Goal: Information Seeking & Learning: Learn about a topic

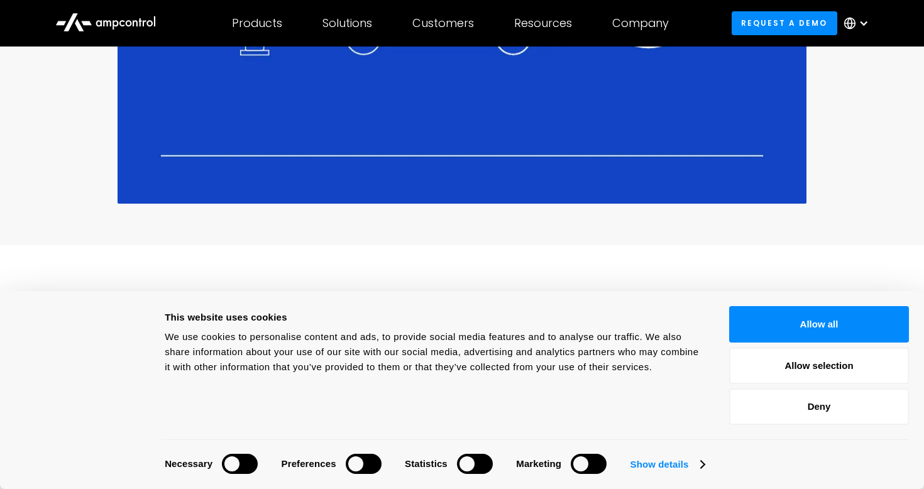
scroll to position [747, 0]
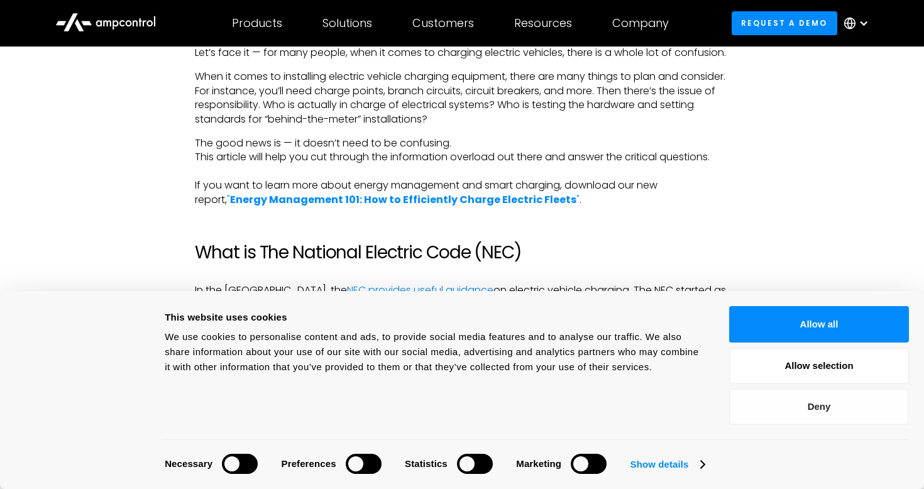
click at [841, 411] on button "Deny" at bounding box center [820, 407] width 180 height 36
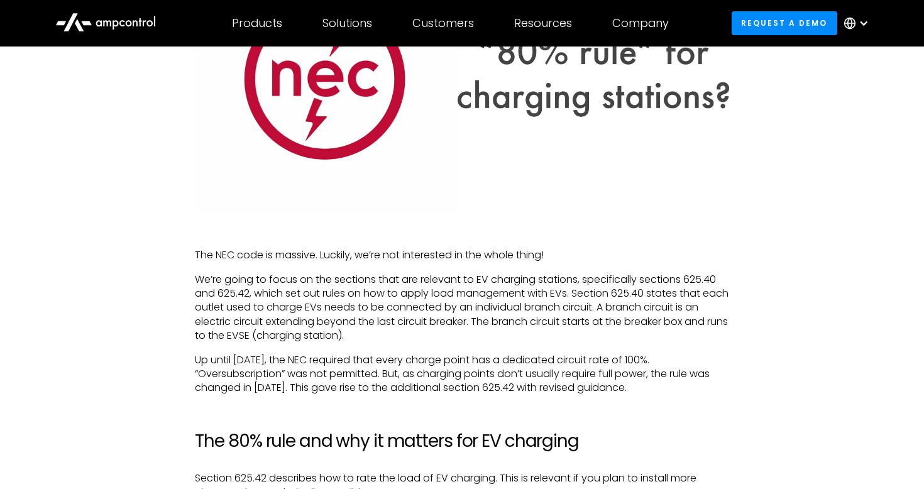
scroll to position [1886, 0]
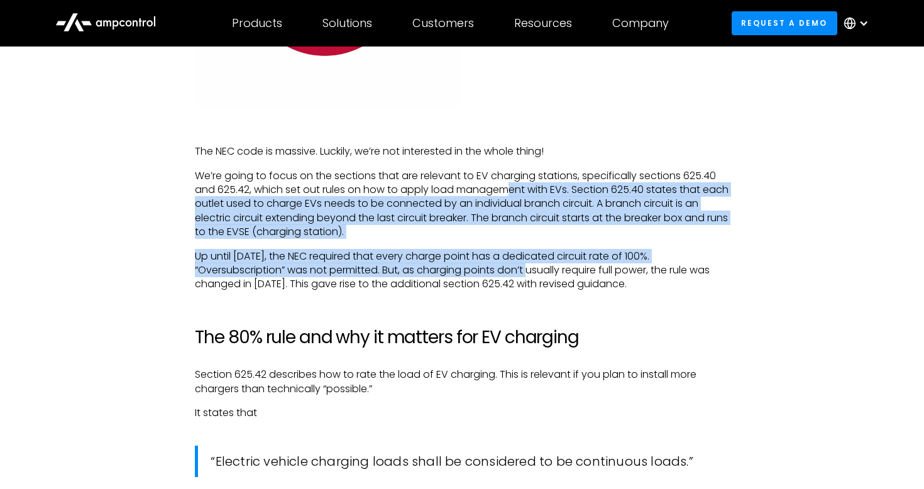
drag, startPoint x: 509, startPoint y: 187, endPoint x: 541, endPoint y: 273, distance: 91.6
click at [541, 273] on div "Let’s face it — for many people, when it comes to charging electric vehicles, t…" at bounding box center [462, 392] width 534 height 2973
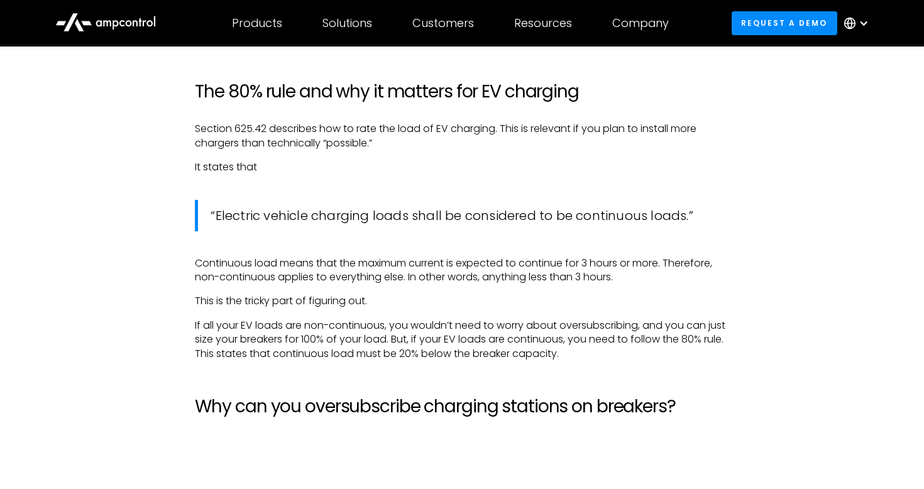
scroll to position [2136, 0]
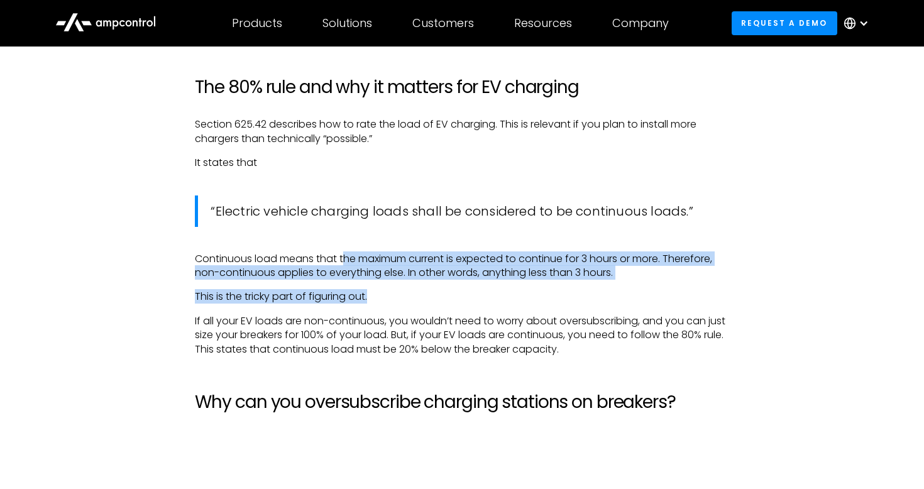
drag, startPoint x: 347, startPoint y: 259, endPoint x: 406, endPoint y: 302, distance: 72.5
click at [406, 302] on div "Let’s face it — for many people, when it comes to charging electric vehicles, t…" at bounding box center [462, 142] width 534 height 2973
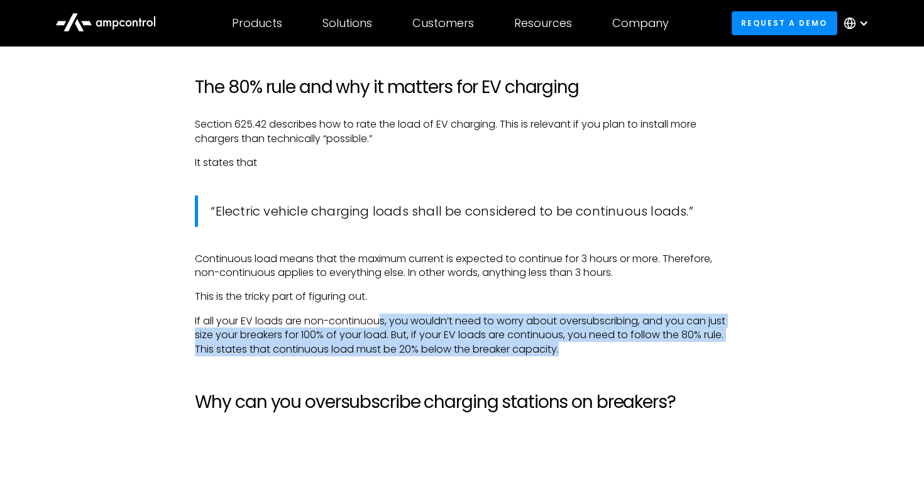
drag, startPoint x: 382, startPoint y: 321, endPoint x: 642, endPoint y: 347, distance: 261.0
click at [642, 347] on p "If all your EV loads are non-continuous, you wouldn’t need to worry about overs…" at bounding box center [462, 335] width 534 height 42
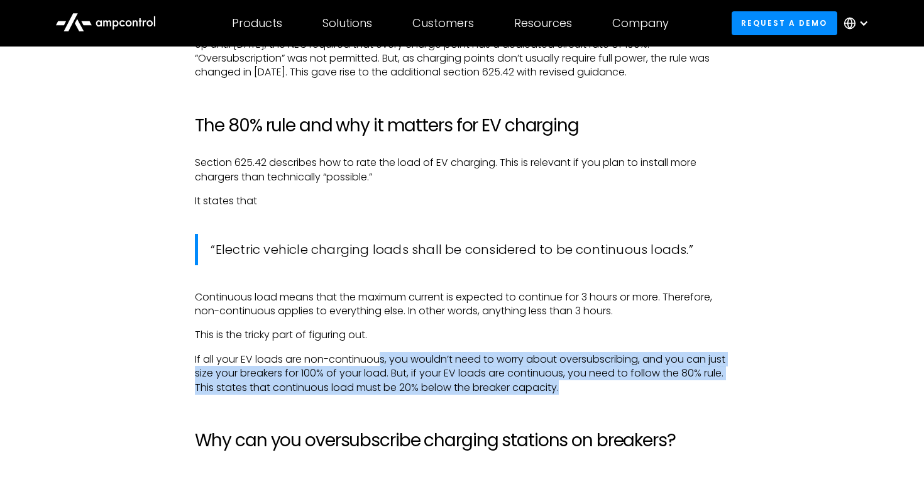
scroll to position [2099, 0]
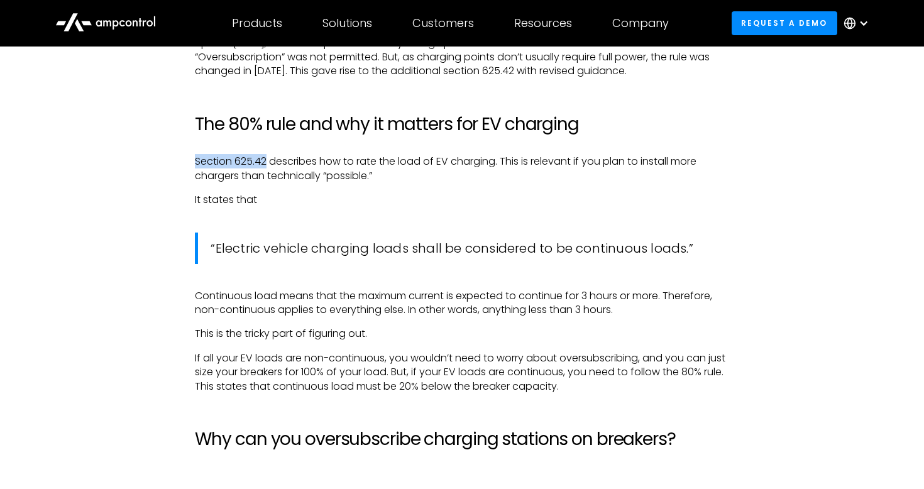
drag, startPoint x: 194, startPoint y: 160, endPoint x: 267, endPoint y: 158, distance: 73.6
click at [267, 158] on div "Let’s face it — for many people, when it comes to charging electric vehicles, t…" at bounding box center [461, 179] width 559 height 2973
copy p "Section 625.42"
